Goal: Task Accomplishment & Management: Use online tool/utility

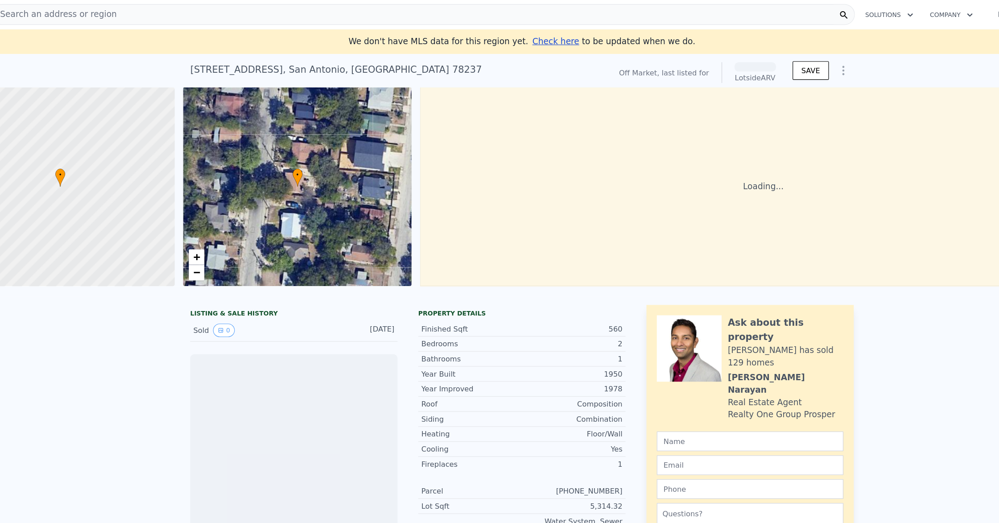
scroll to position [0, 4]
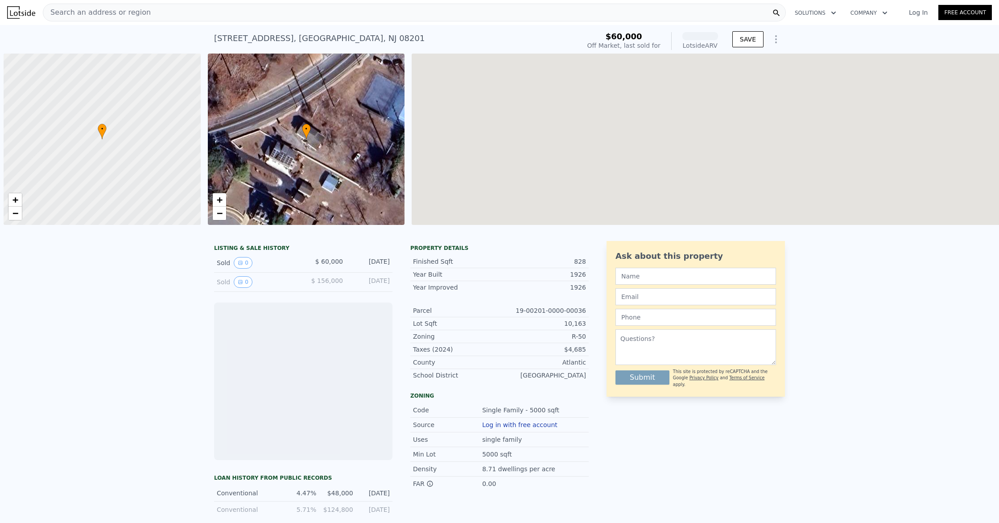
scroll to position [0, 4]
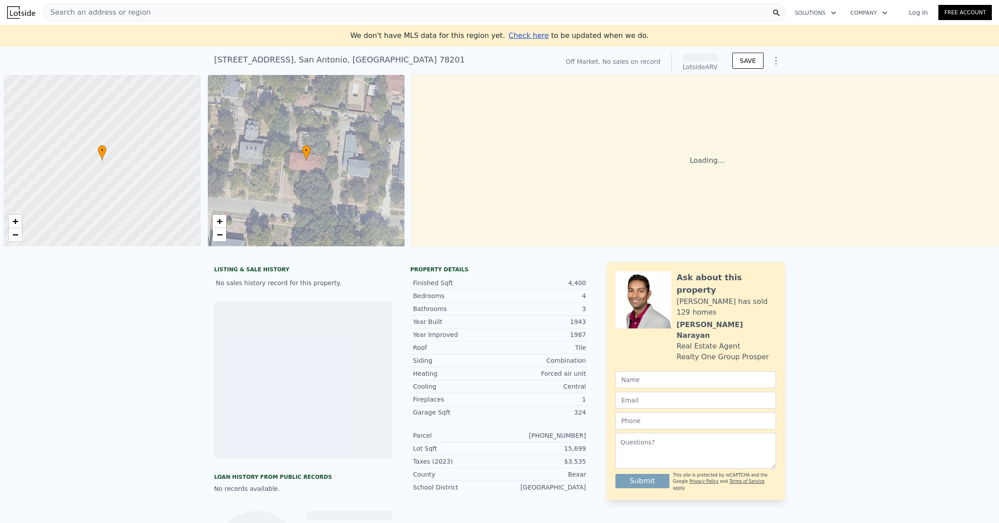
scroll to position [0, 4]
